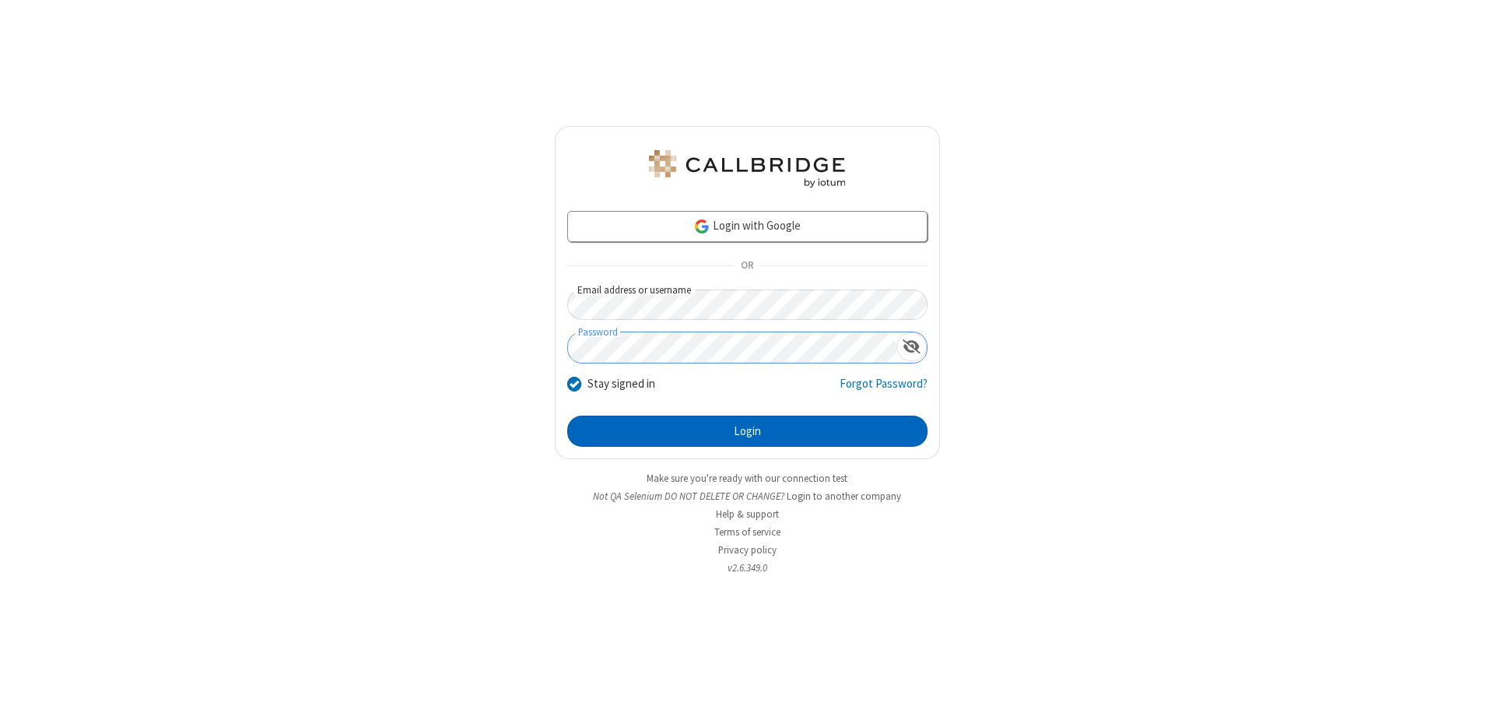
click at [747, 431] on button "Login" at bounding box center [747, 431] width 360 height 31
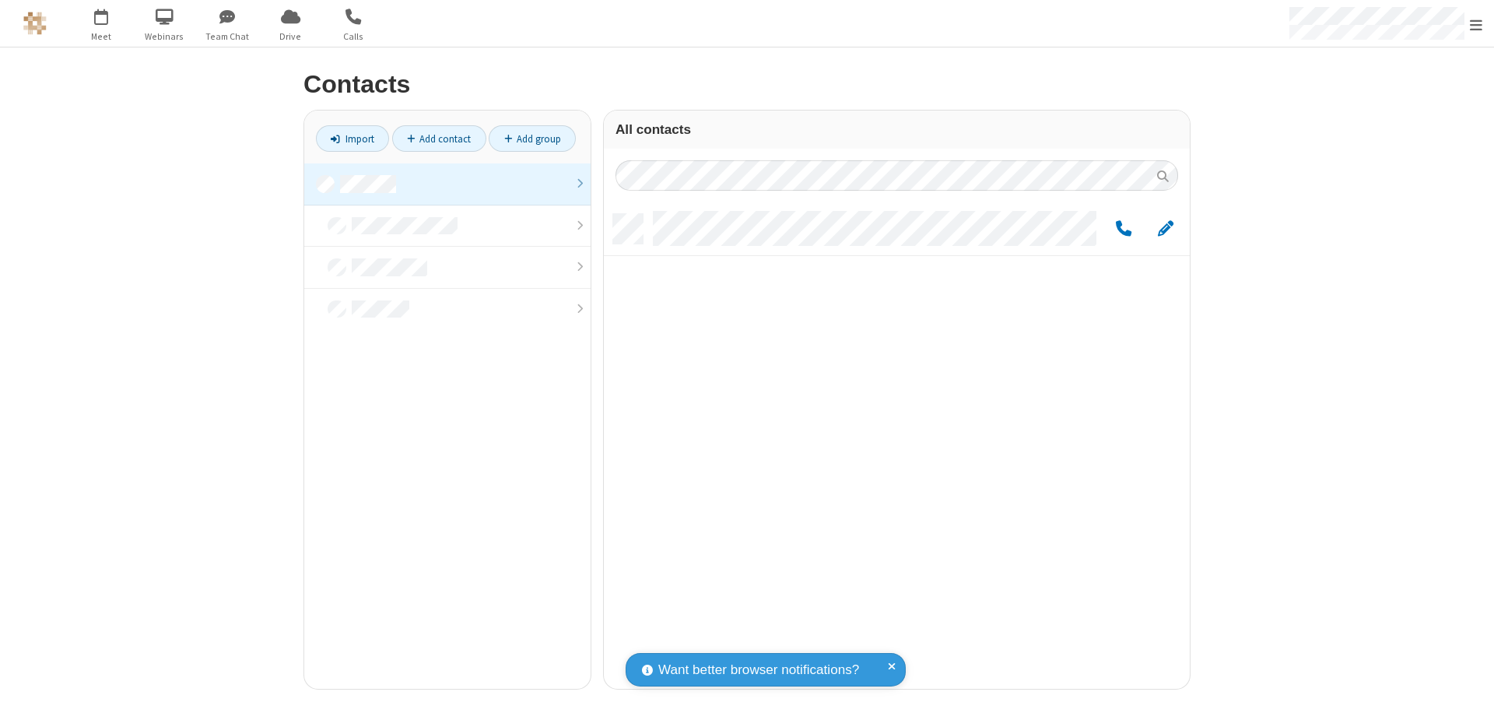
scroll to position [475, 574]
click at [447, 184] on link at bounding box center [447, 184] width 286 height 42
click at [1166, 228] on span "Edit" at bounding box center [1166, 228] width 16 height 19
